Goal: Book appointment/travel/reservation

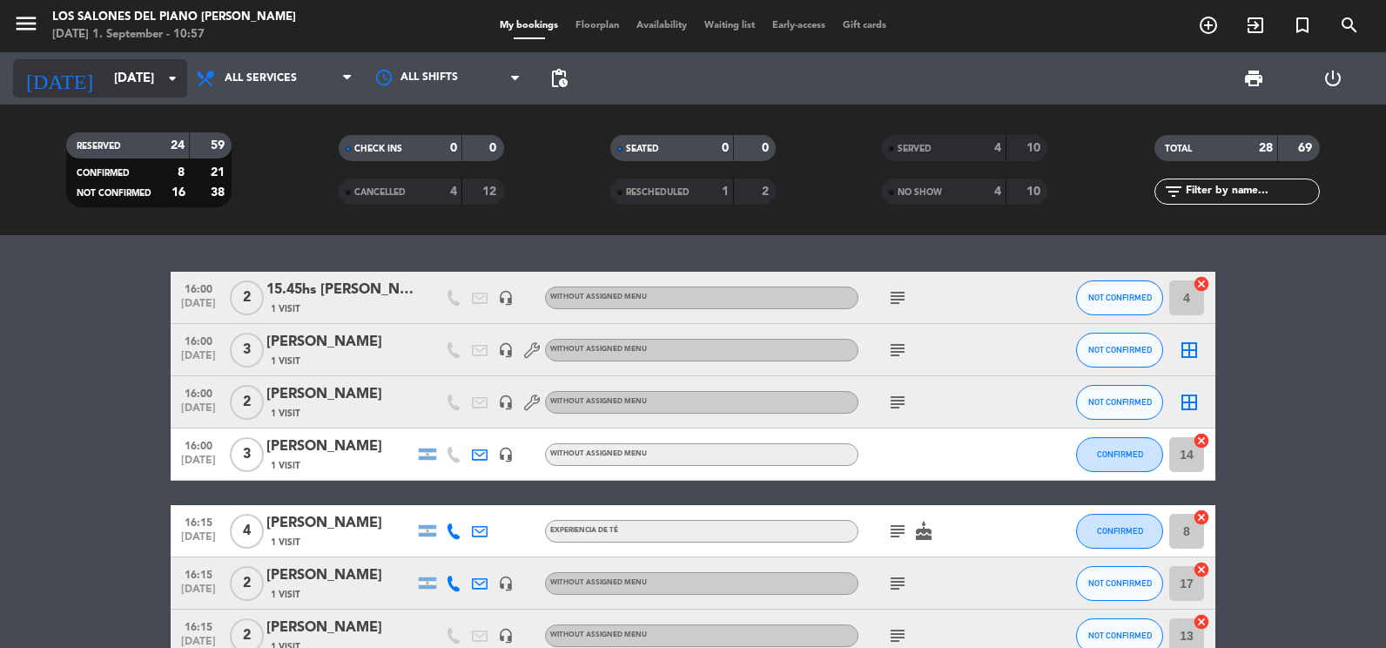
click at [155, 71] on input "[DATE]" at bounding box center [188, 79] width 167 height 32
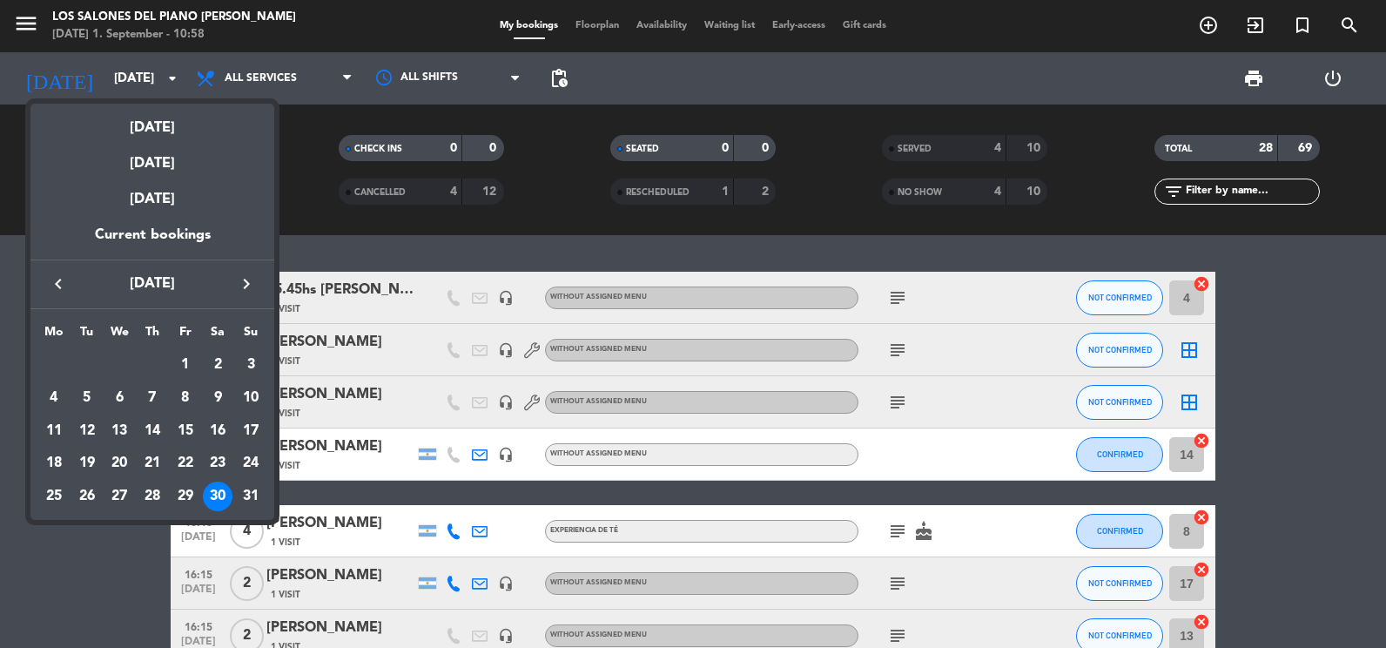
click at [1291, 337] on div at bounding box center [693, 324] width 1386 height 648
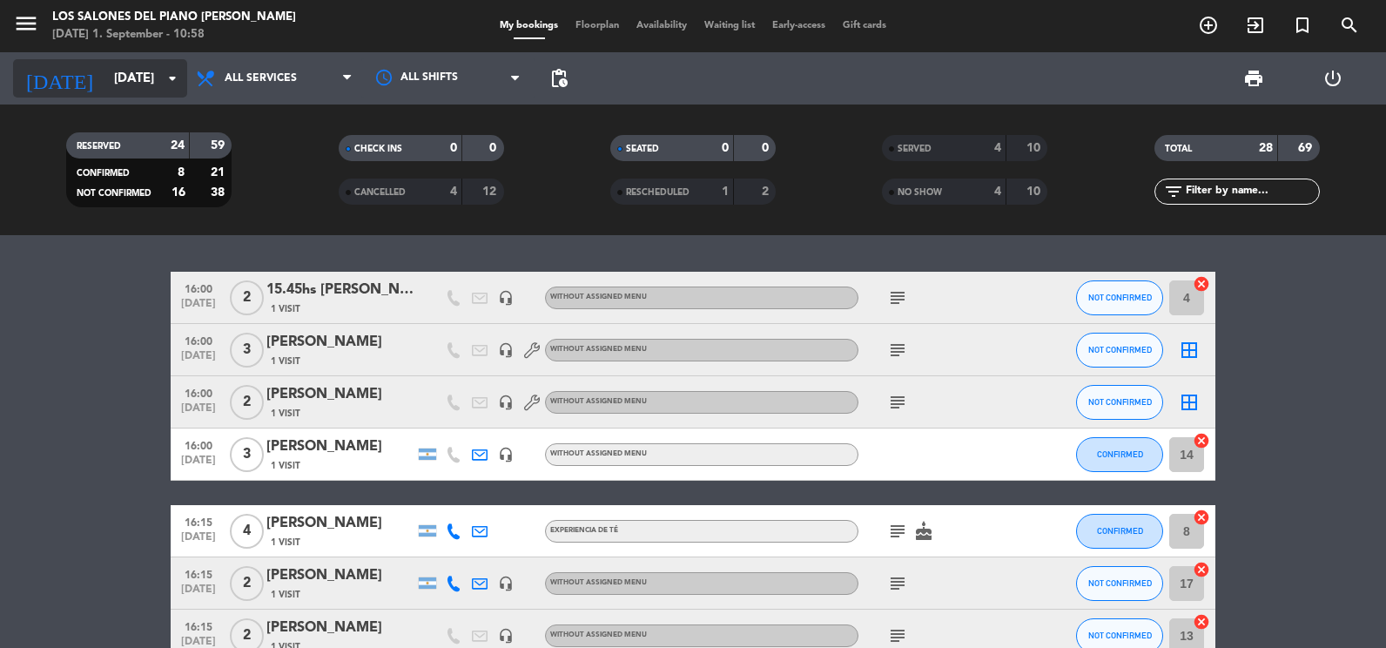
click at [156, 78] on input "[DATE]" at bounding box center [188, 79] width 167 height 32
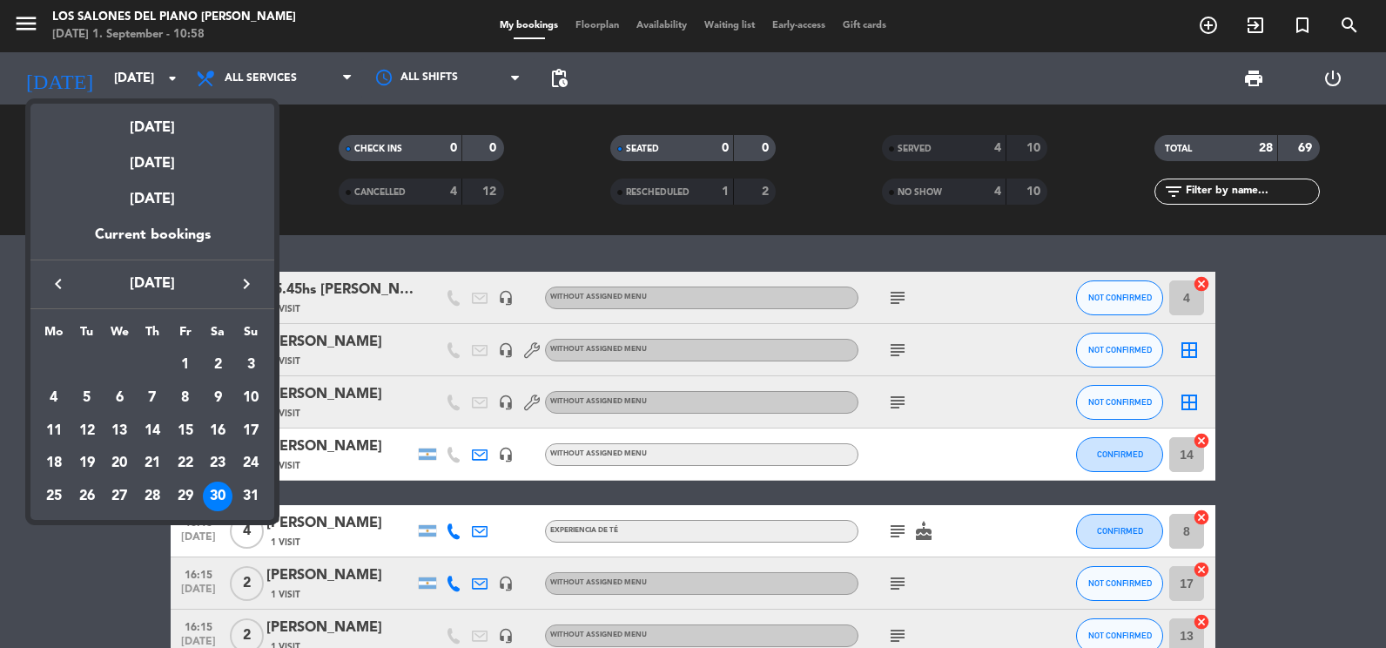
click at [243, 282] on icon "keyboard_arrow_right" at bounding box center [246, 283] width 21 height 21
click at [87, 399] on div "2" at bounding box center [87, 398] width 30 height 30
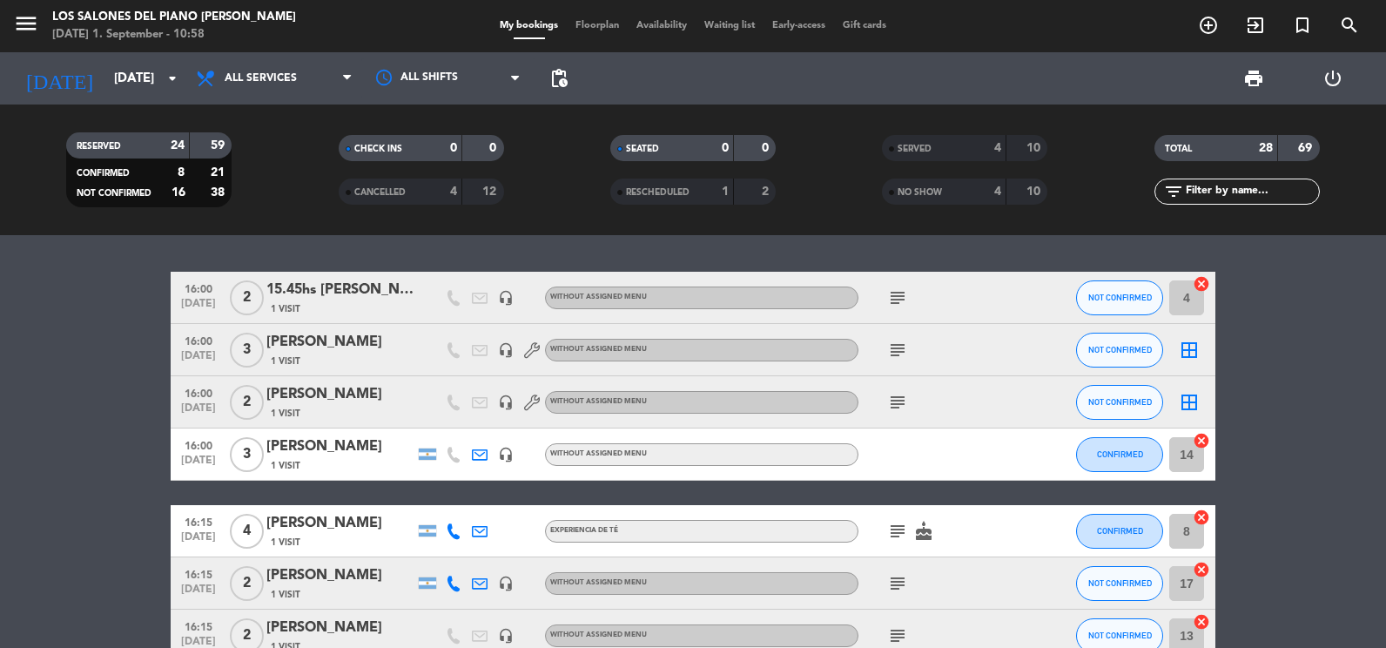
type input "[DATE]"
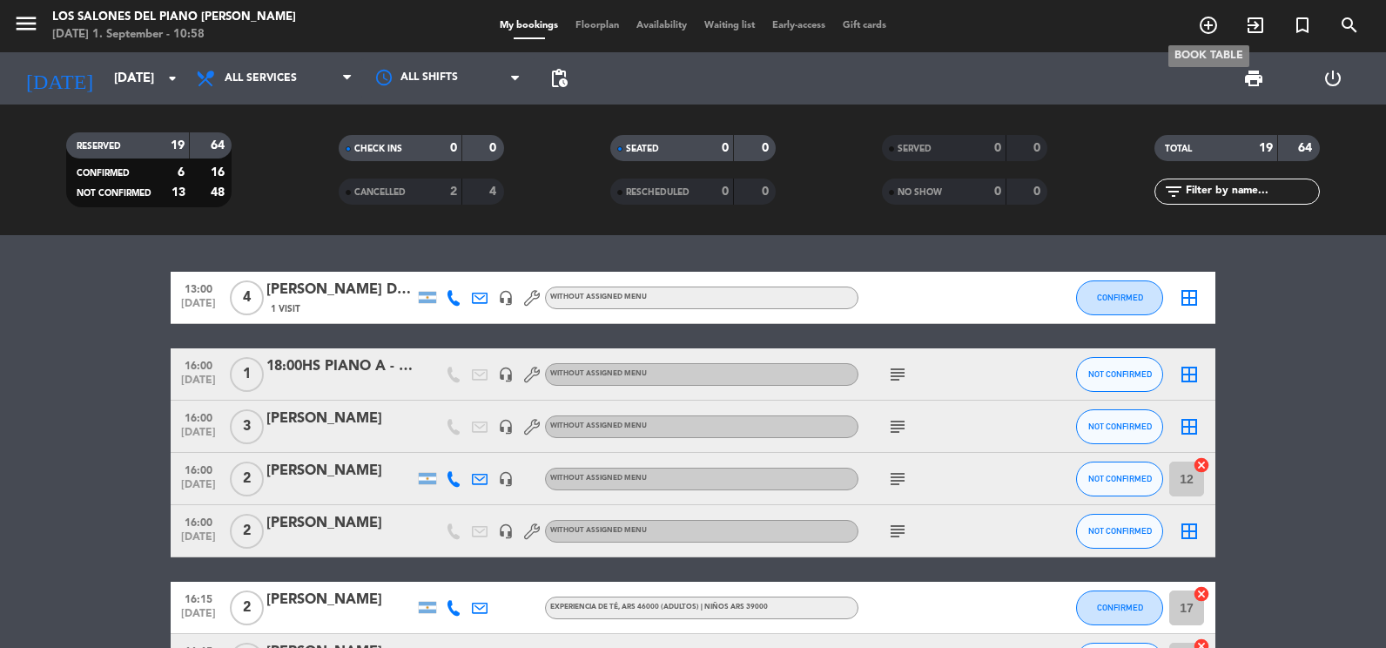
click at [1211, 23] on icon "add_circle_outline" at bounding box center [1208, 25] width 21 height 21
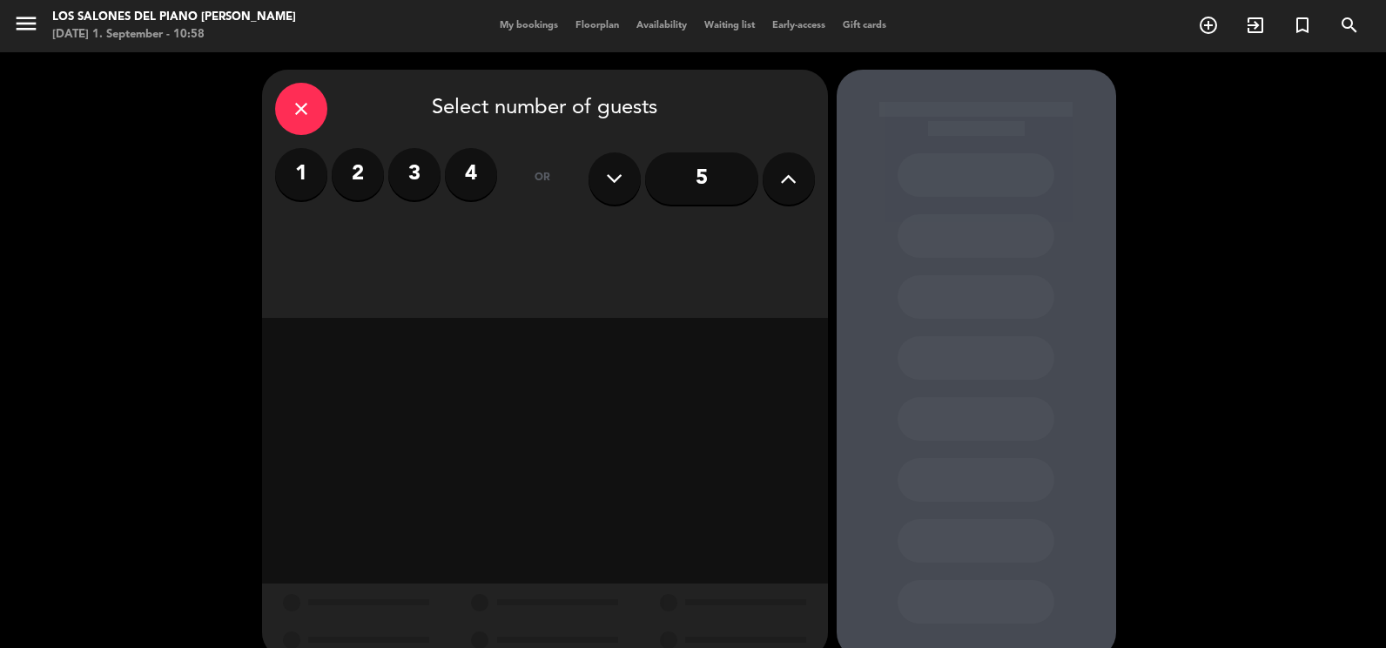
click at [368, 191] on label "2" at bounding box center [358, 174] width 52 height 52
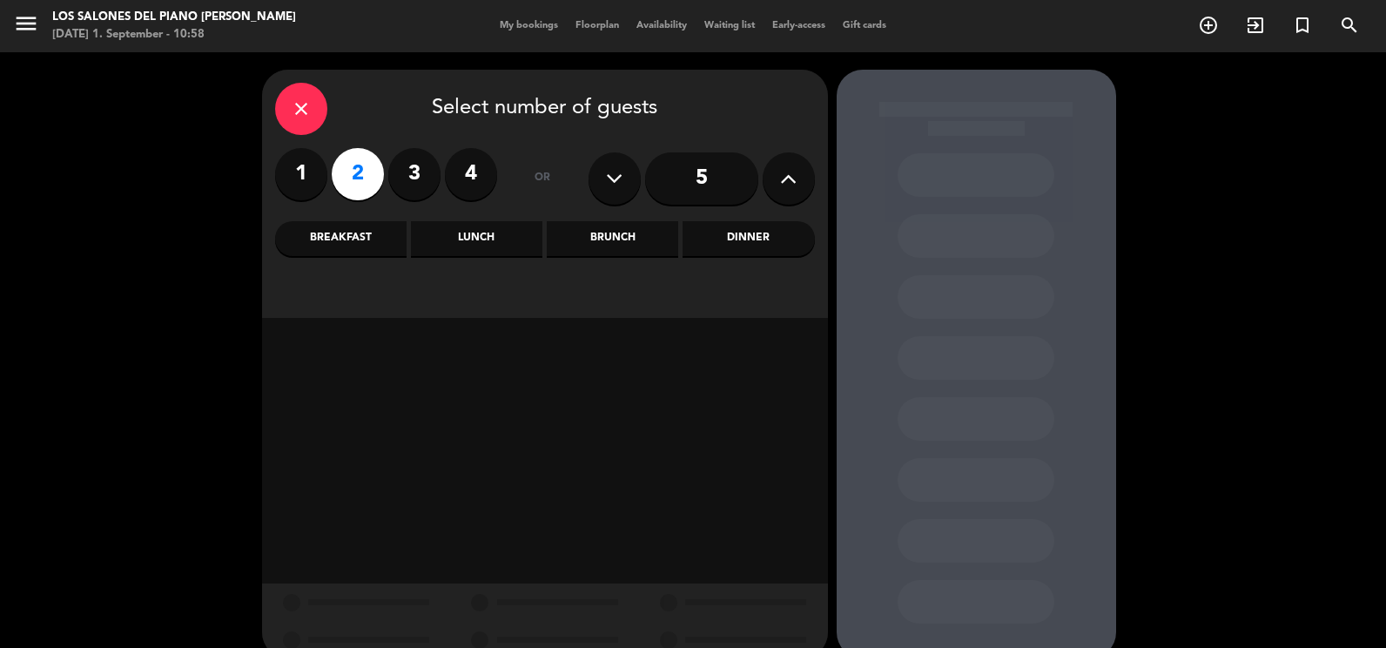
click at [368, 191] on label "2" at bounding box center [358, 174] width 52 height 52
click at [291, 171] on label "1" at bounding box center [301, 174] width 52 height 52
click at [583, 218] on div "close Select number of guests 1 2 3 4 or 5 Breakfast Lunch Brunch Dinner" at bounding box center [545, 194] width 566 height 248
click at [582, 230] on div "Brunch" at bounding box center [612, 238] width 131 height 35
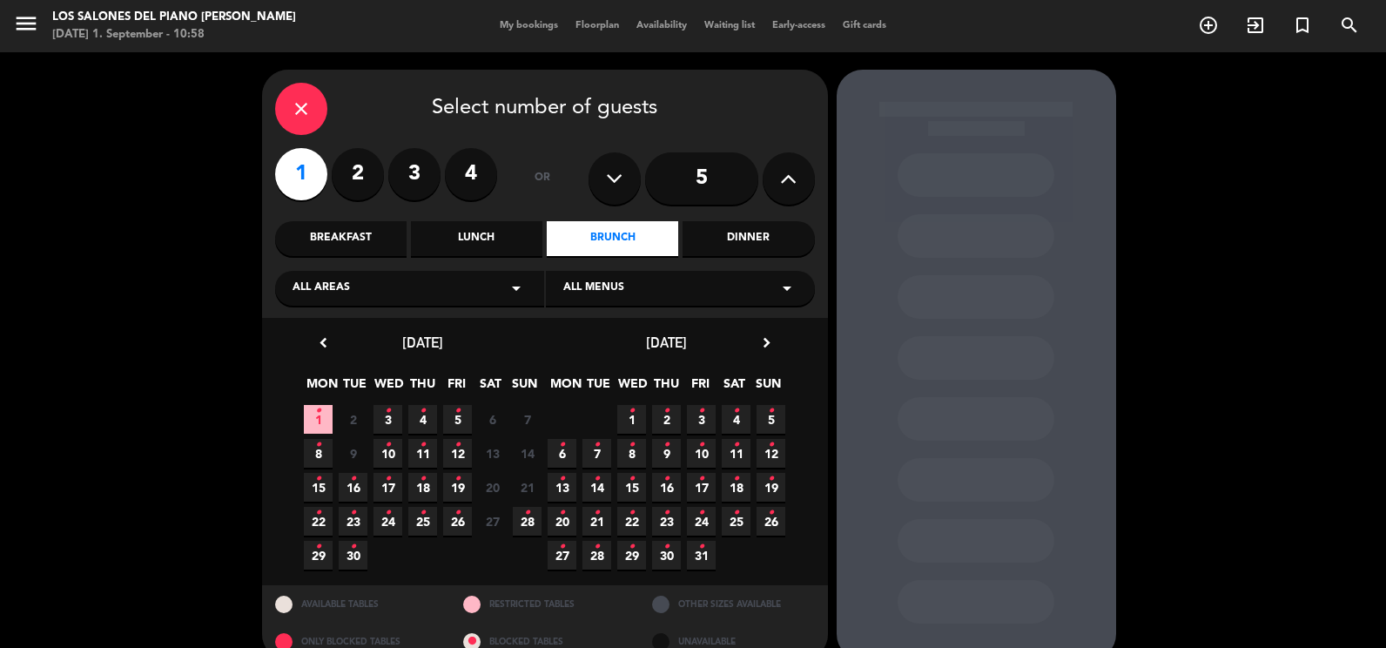
click at [386, 419] on icon "•" at bounding box center [388, 411] width 6 height 28
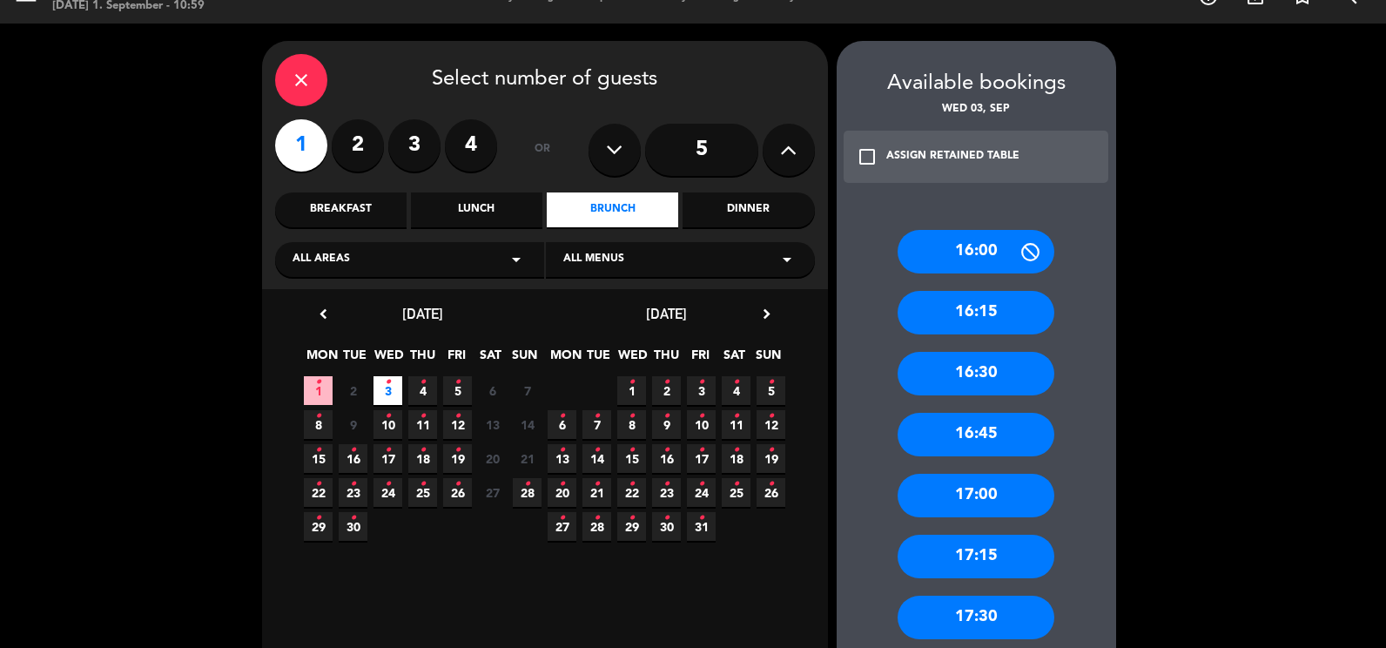
click at [1003, 446] on div "16:45" at bounding box center [975, 435] width 157 height 44
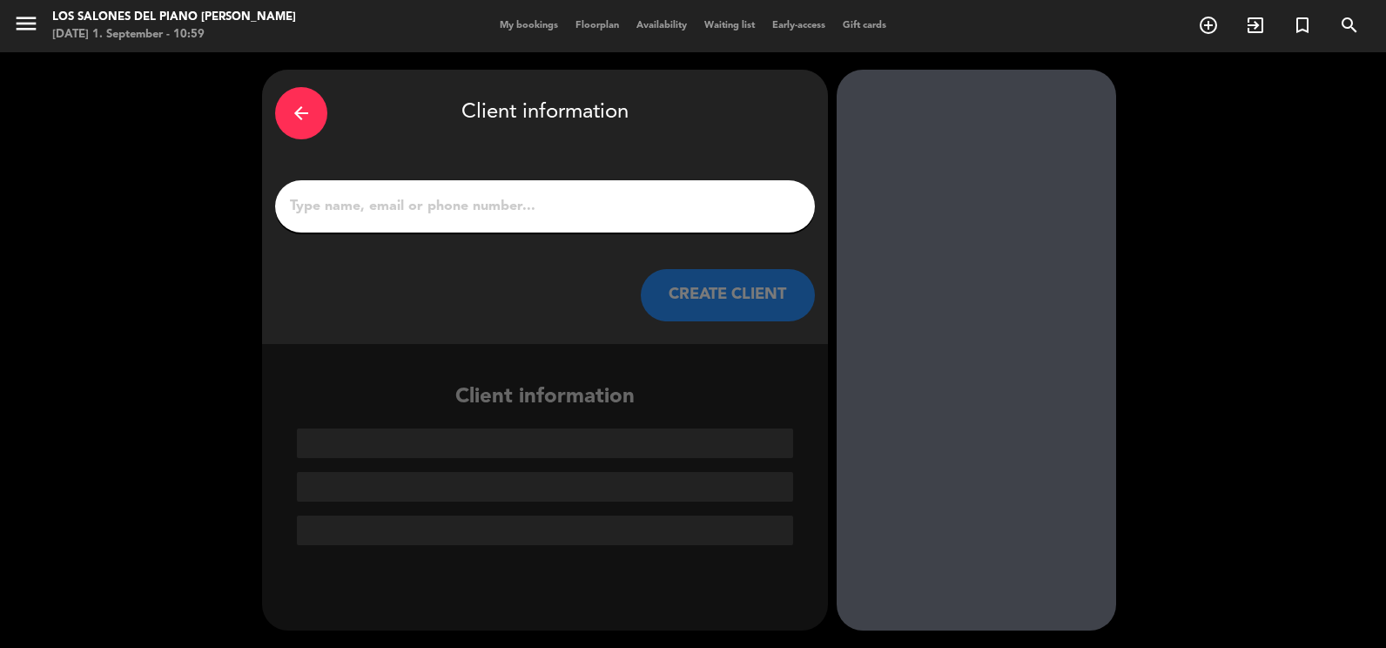
scroll to position [0, 0]
